Goal: Communication & Community: Participate in discussion

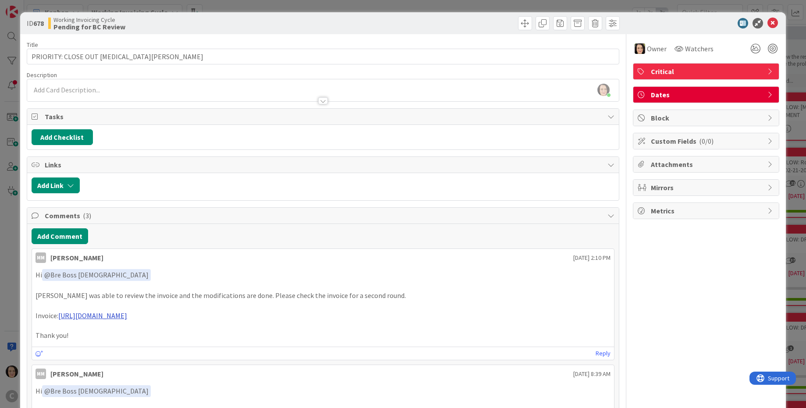
drag, startPoint x: 231, startPoint y: 317, endPoint x: 59, endPoint y: 315, distance: 171.8
click at [59, 315] on p "Invoice: [URL][DOMAIN_NAME]" at bounding box center [323, 316] width 575 height 10
copy p "[URL][DOMAIN_NAME]"
click at [48, 234] on button "Add Comment" at bounding box center [60, 236] width 57 height 16
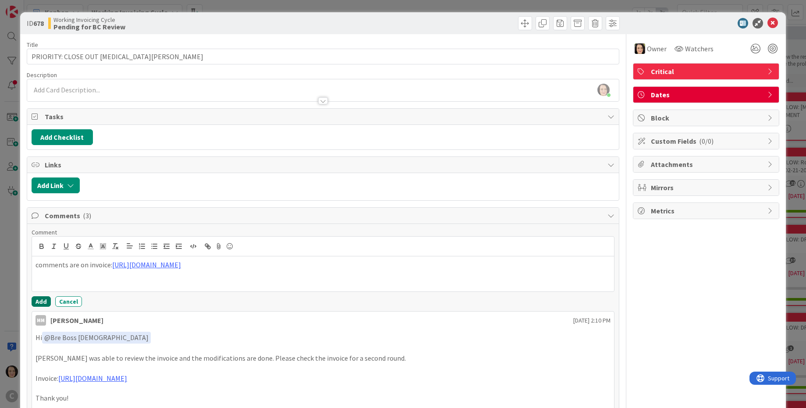
click at [37, 304] on button "Add" at bounding box center [41, 301] width 19 height 11
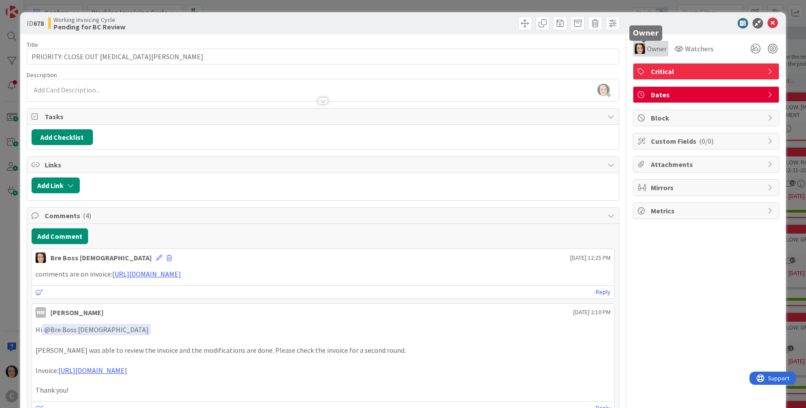
click at [652, 45] on span "Owner" at bounding box center [657, 48] width 20 height 11
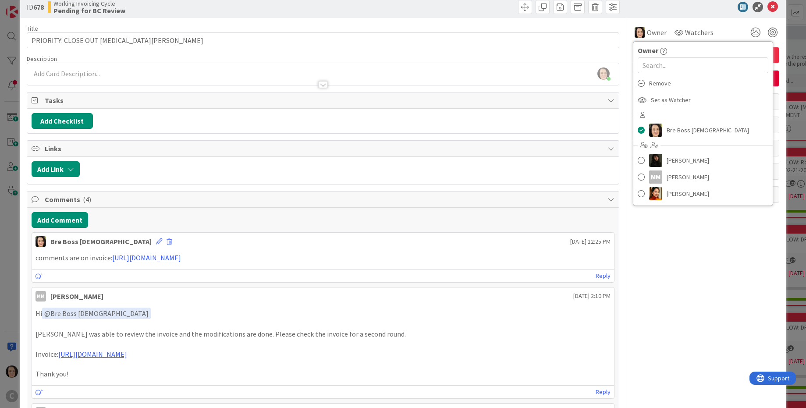
scroll to position [26, 0]
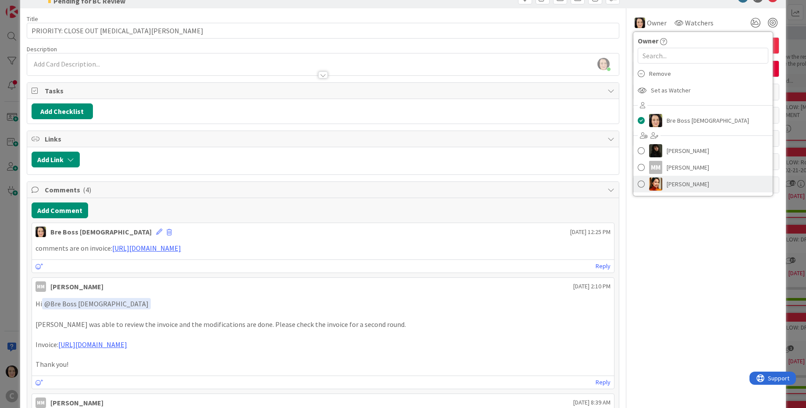
click at [670, 183] on span "[PERSON_NAME]" at bounding box center [688, 184] width 43 height 13
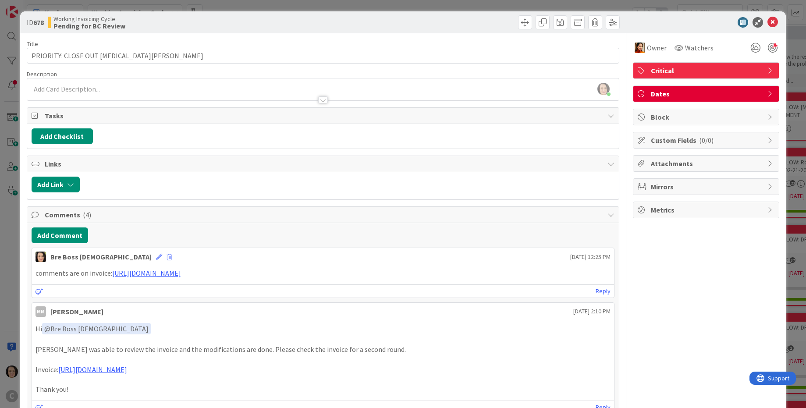
scroll to position [0, 0]
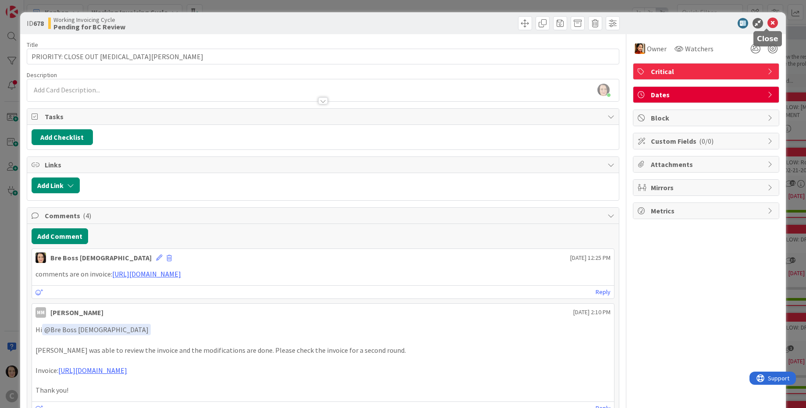
click at [767, 24] on icon at bounding box center [772, 23] width 11 height 11
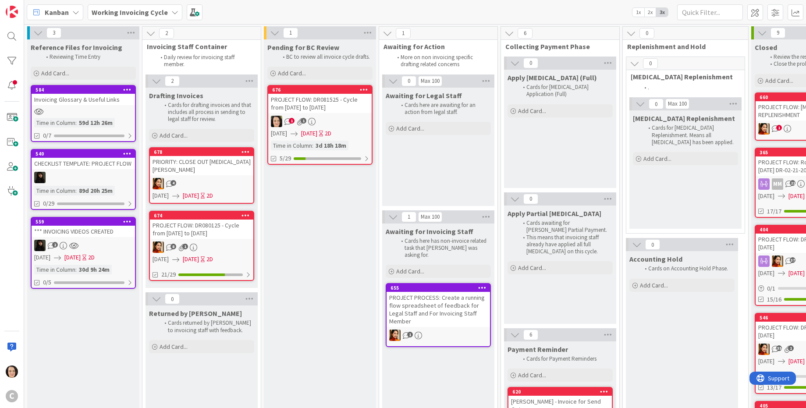
click at [317, 104] on div "PROJECT FLOW: DR081525 - Cycle from [DATE] to [DATE]" at bounding box center [319, 103] width 103 height 19
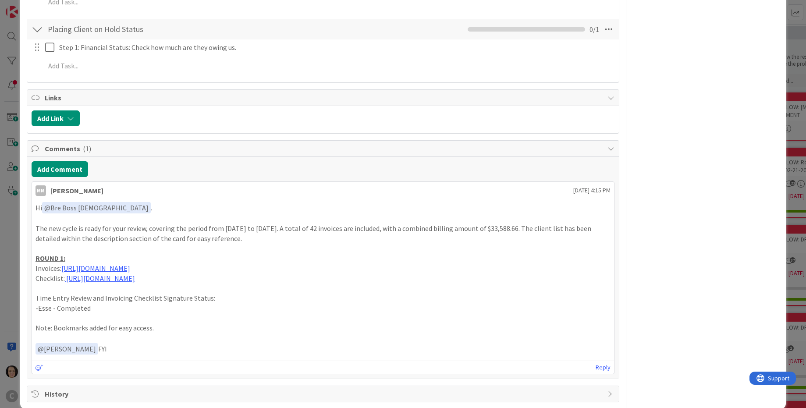
scroll to position [1121, 0]
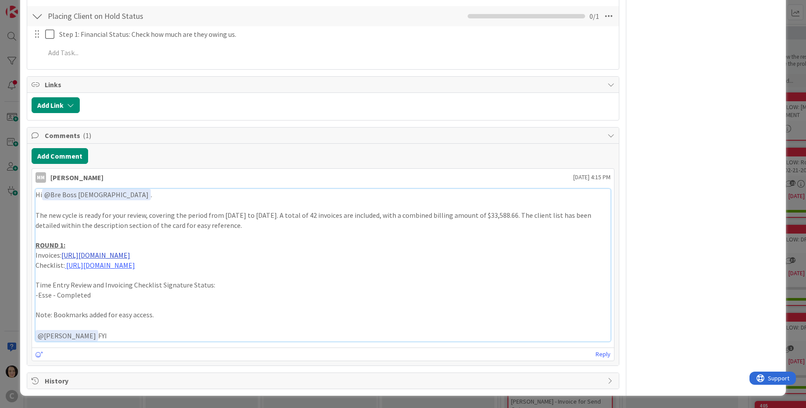
click at [112, 255] on link "[URL][DOMAIN_NAME]" at bounding box center [95, 255] width 69 height 9
